Goal: Task Accomplishment & Management: Manage account settings

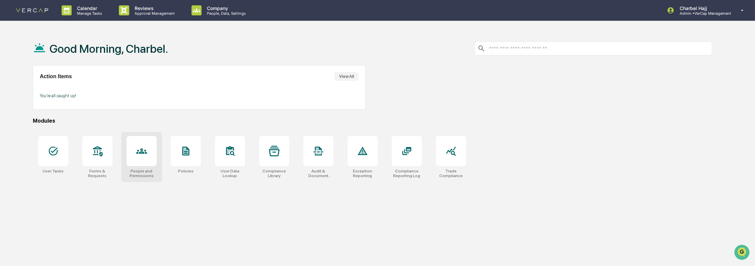
click at [143, 166] on div at bounding box center [141, 151] width 30 height 30
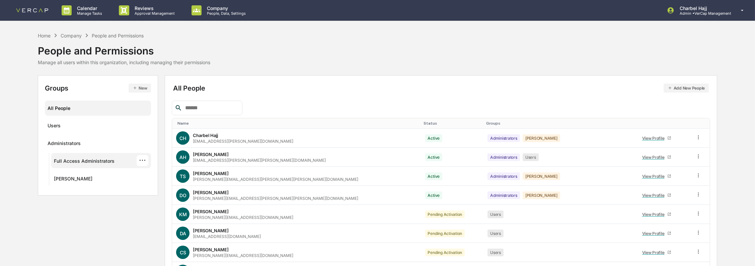
click at [120, 165] on div "Full Access Administrators ···" at bounding box center [101, 160] width 95 height 11
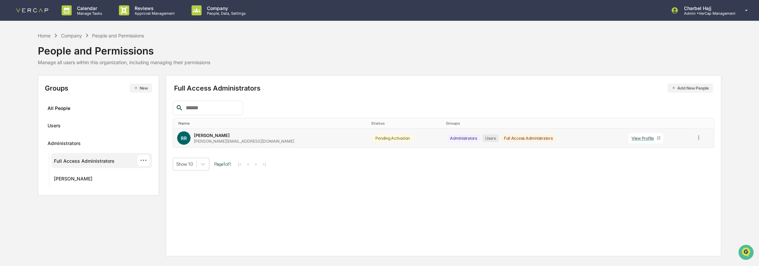
click at [695, 137] on icon at bounding box center [698, 138] width 6 height 6
click at [678, 158] on div "Change Status" at bounding box center [667, 162] width 58 height 8
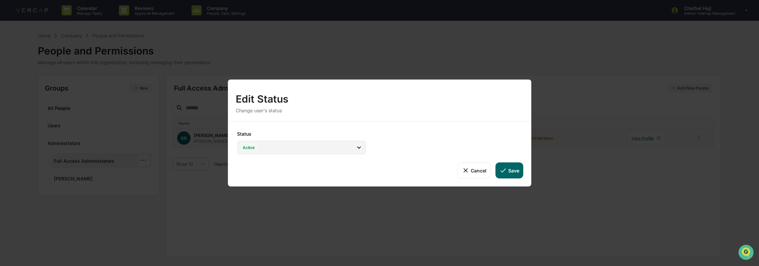
click at [334, 140] on div "Status Active Active Archive Only Suspended/Leave Terminated Pending Activation" at bounding box center [301, 143] width 131 height 26
click at [334, 145] on div "Active" at bounding box center [301, 148] width 129 height 14
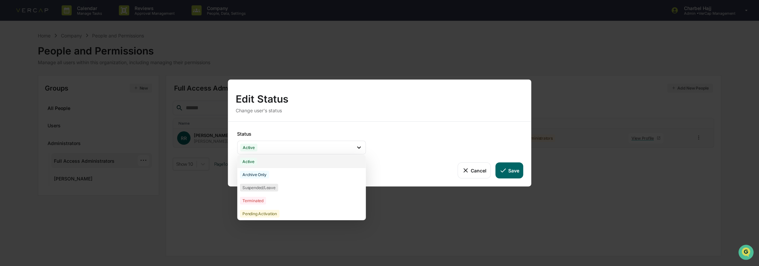
click at [304, 163] on div "Active" at bounding box center [301, 161] width 129 height 13
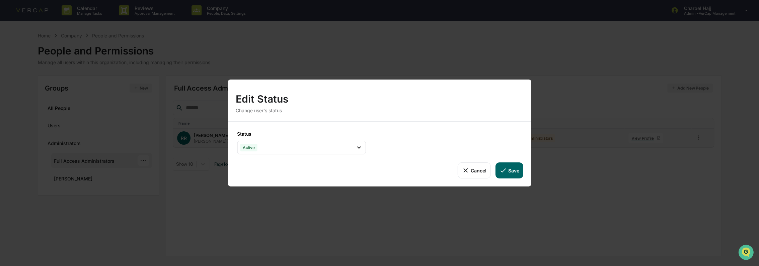
click at [514, 172] on button "Save" at bounding box center [509, 171] width 28 height 16
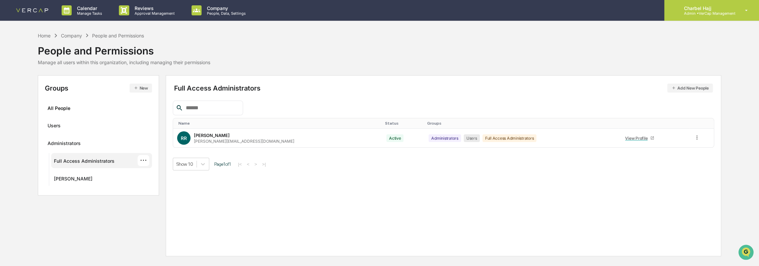
click at [744, 16] on div "Charbel Hajj Admin • VerCap Management" at bounding box center [711, 10] width 95 height 21
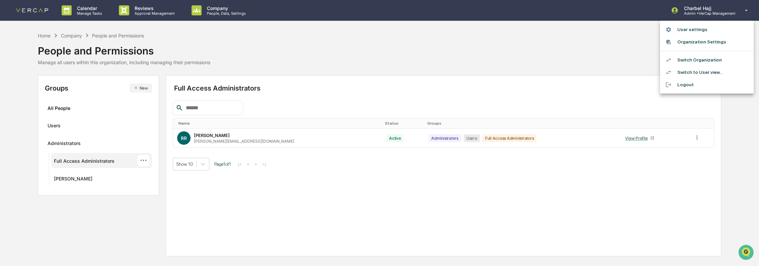
click at [712, 60] on li "Switch Organization" at bounding box center [707, 60] width 94 height 12
